Goal: Information Seeking & Learning: Learn about a topic

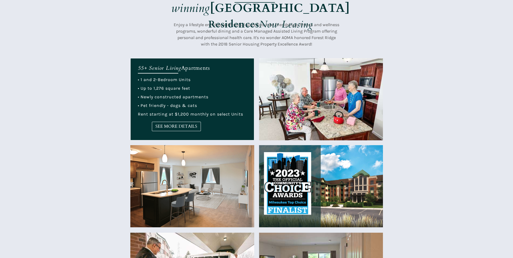
scroll to position [216, 0]
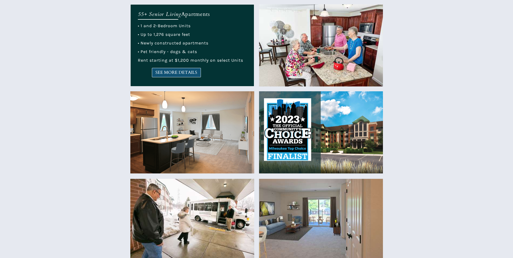
click at [183, 69] on link "SEE MORE DETAILS" at bounding box center [176, 72] width 49 height 9
